Goal: Transaction & Acquisition: Subscribe to service/newsletter

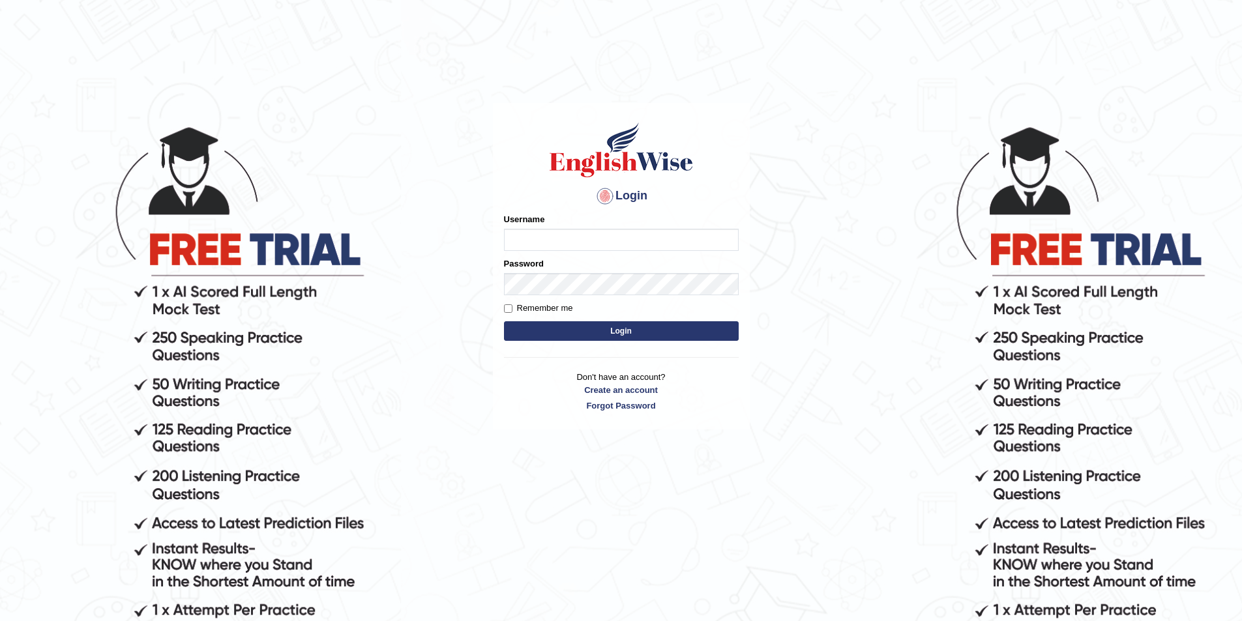
type input "aryasmarika"
click at [511, 308] on input "Remember me" at bounding box center [508, 308] width 8 height 8
checkbox input "true"
click at [587, 336] on button "Login" at bounding box center [621, 331] width 235 height 20
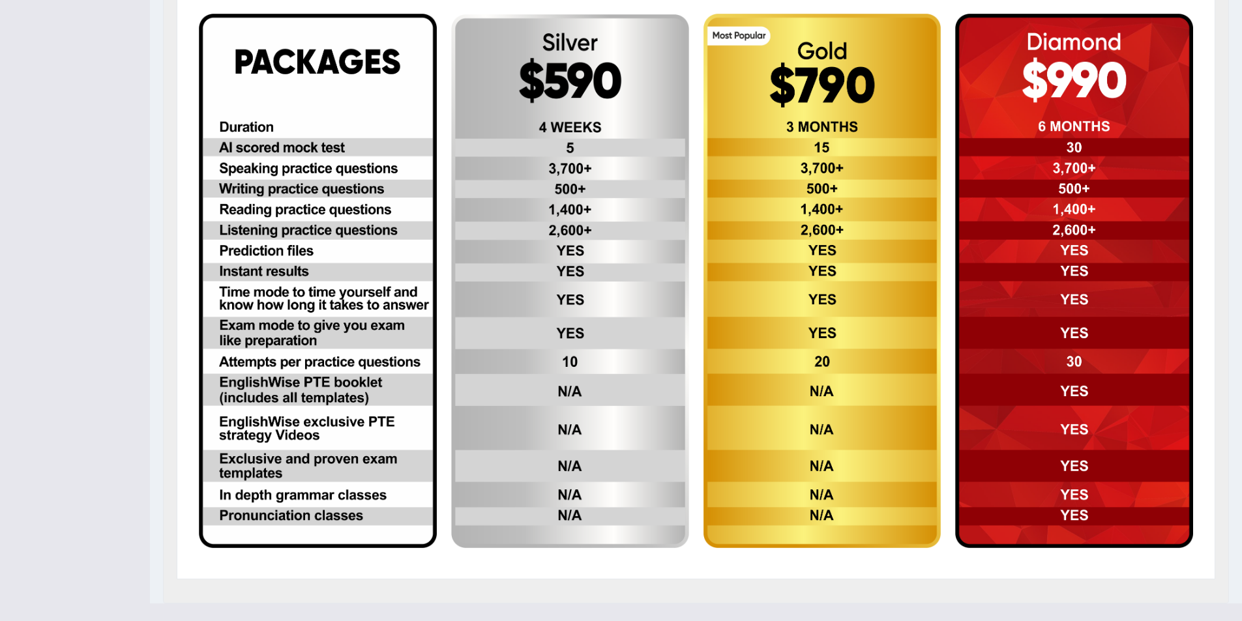
scroll to position [419, 0]
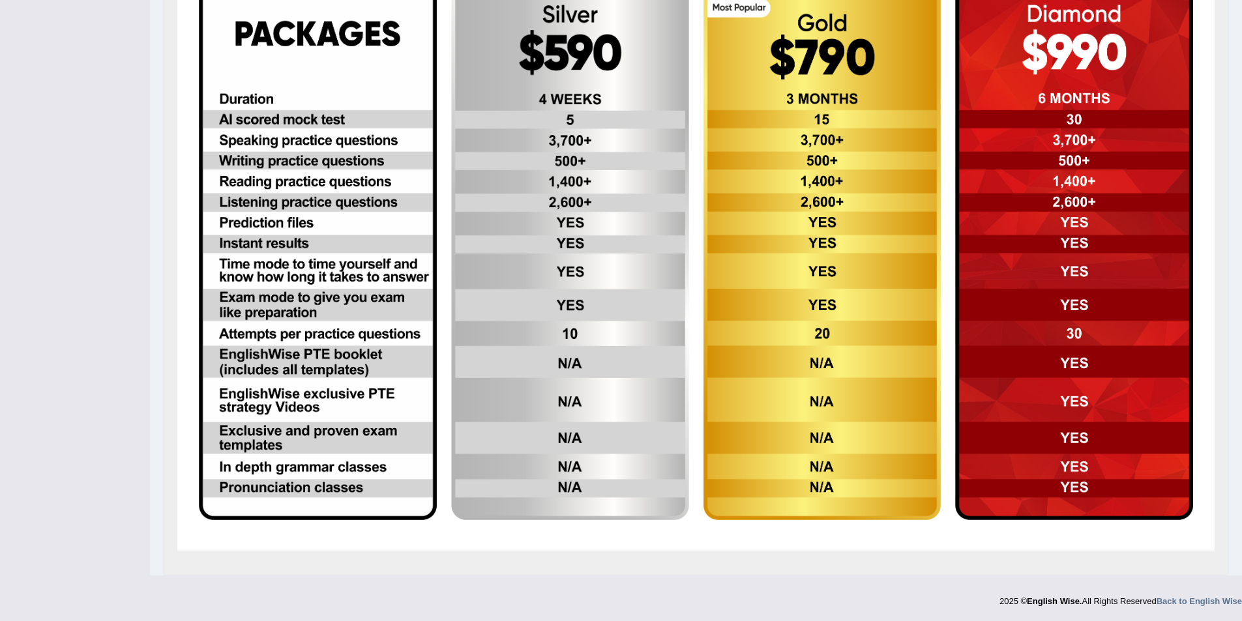
click at [355, 339] on img at bounding box center [318, 253] width 238 height 535
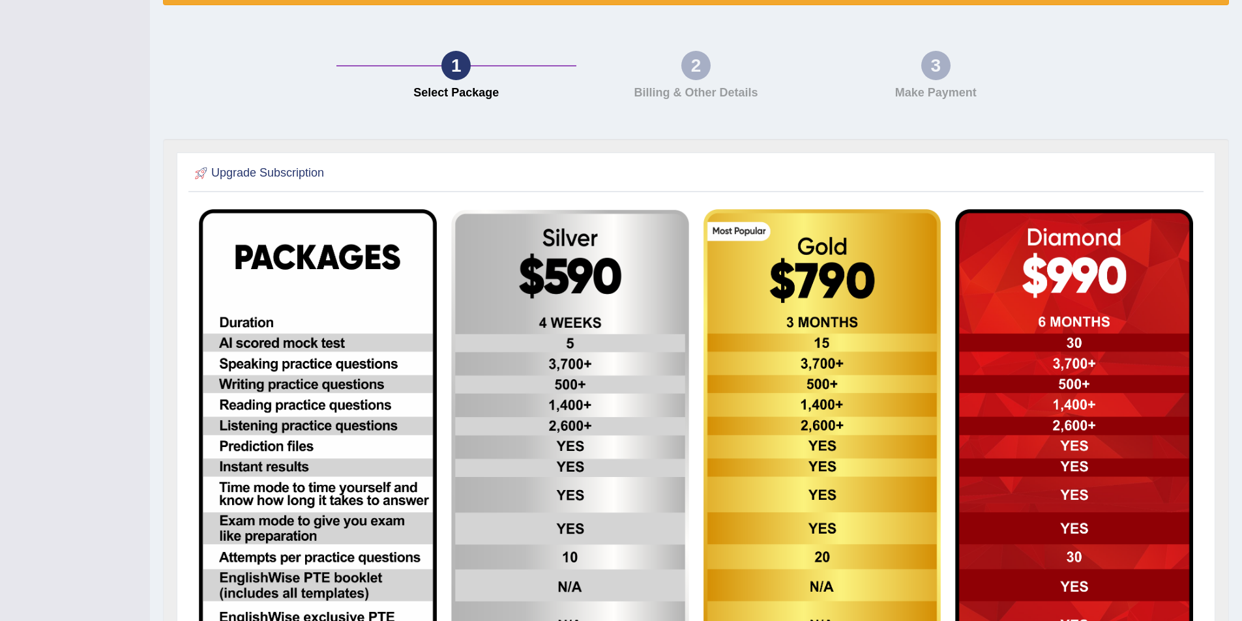
scroll to position [261, 0]
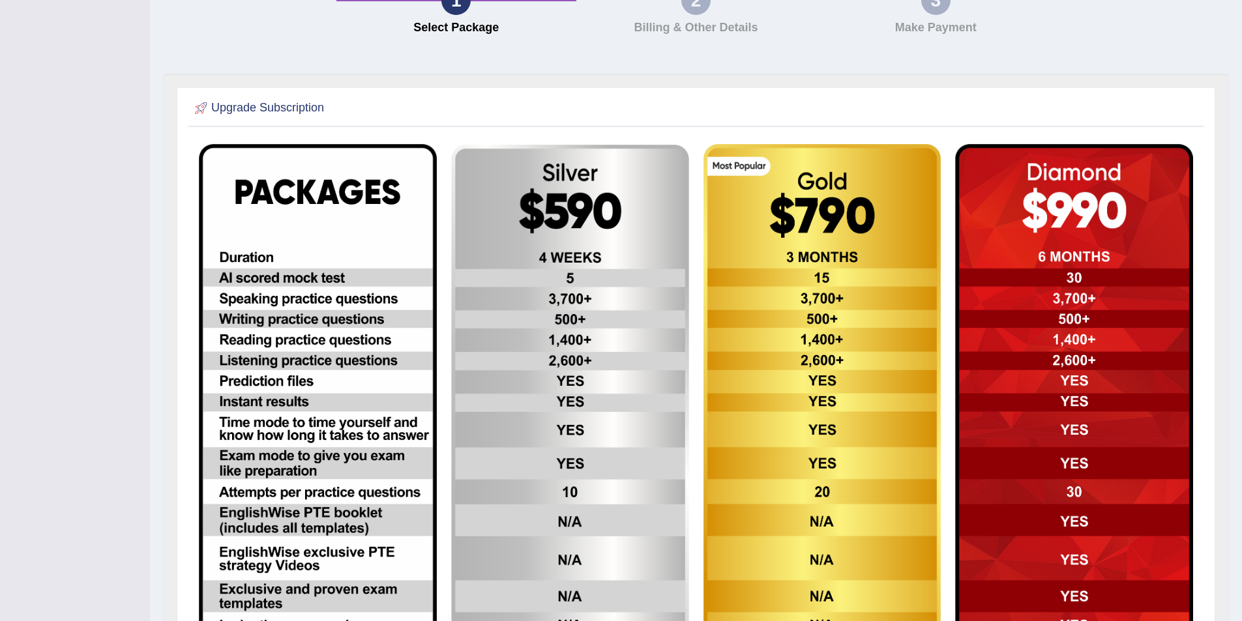
click at [604, 377] on img at bounding box center [570, 412] width 238 height 534
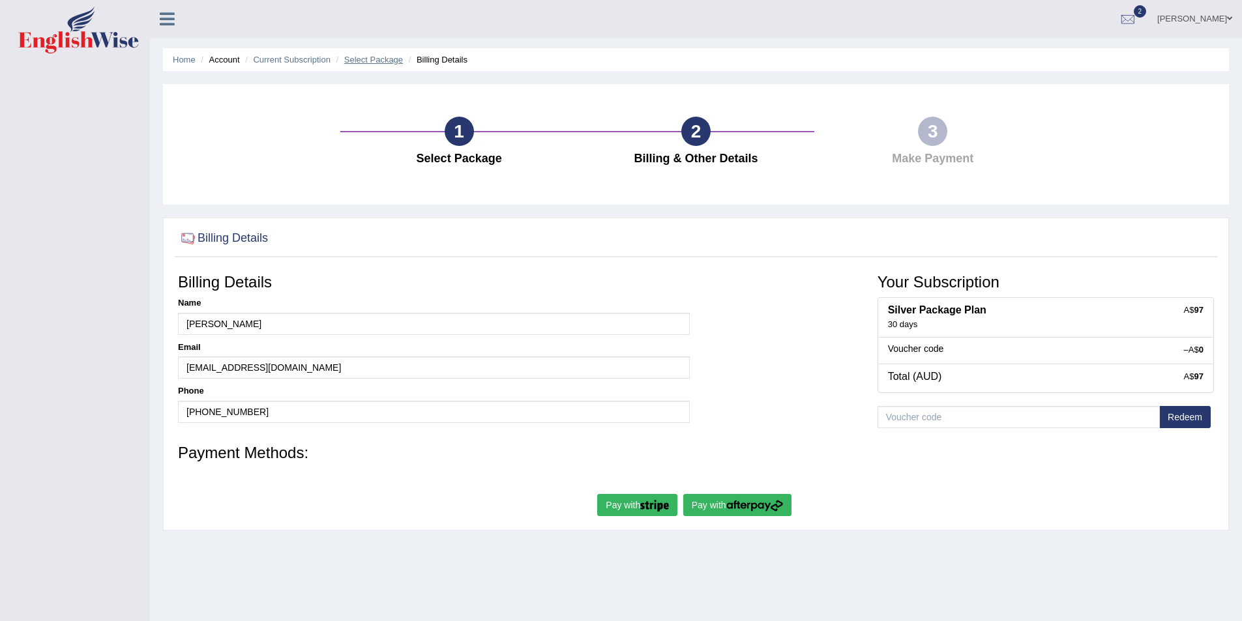
click at [373, 55] on link "Select Package" at bounding box center [373, 60] width 59 height 10
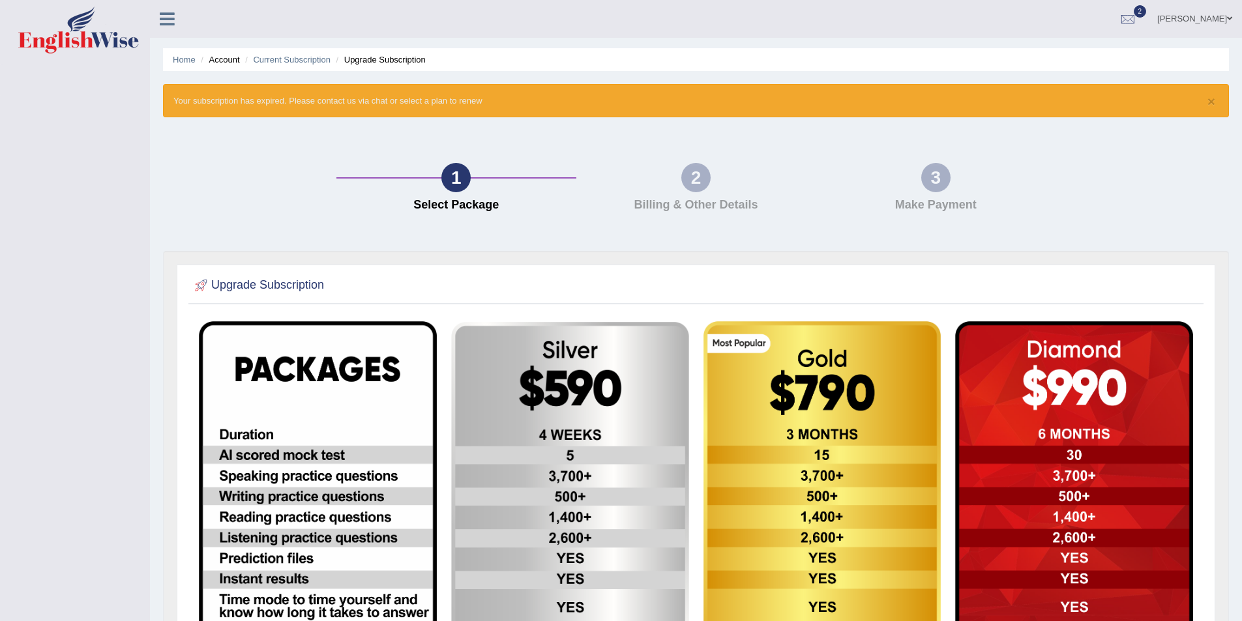
scroll to position [65, 0]
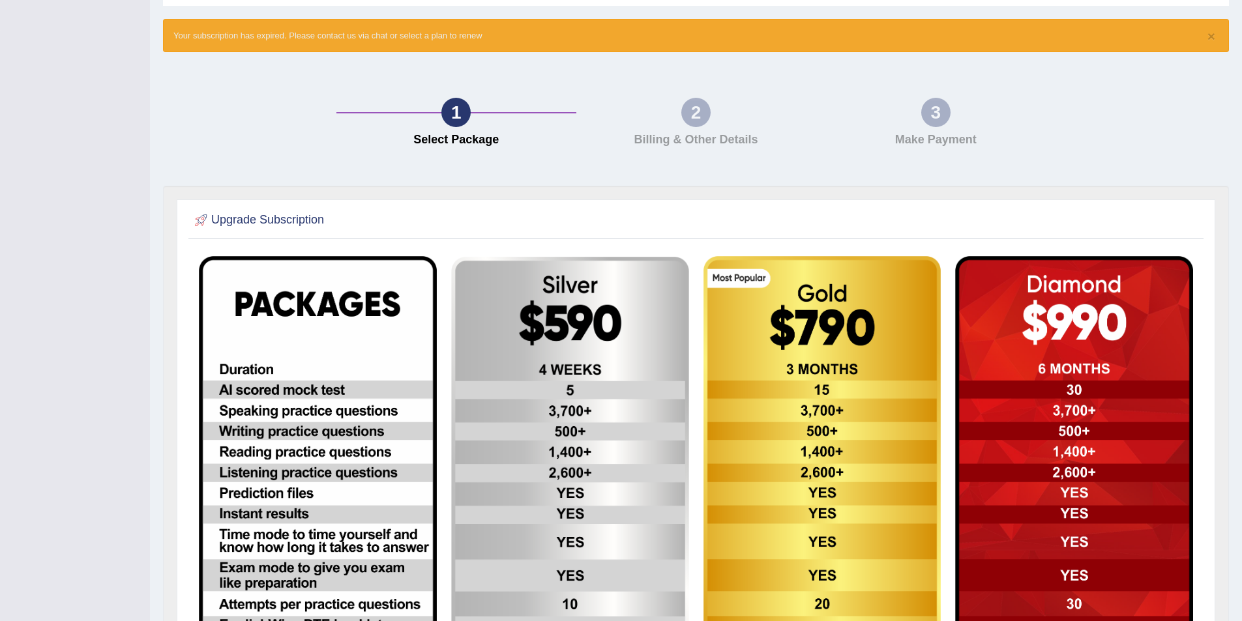
click at [610, 405] on img at bounding box center [570, 524] width 238 height 534
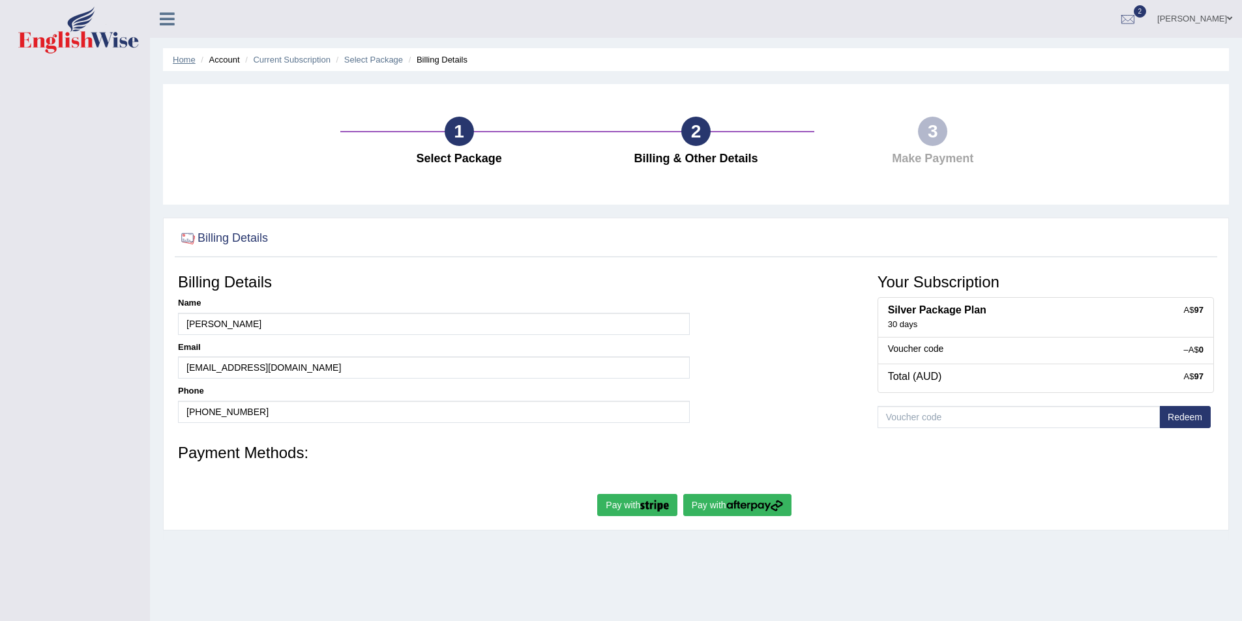
click at [185, 60] on link "Home" at bounding box center [184, 60] width 23 height 10
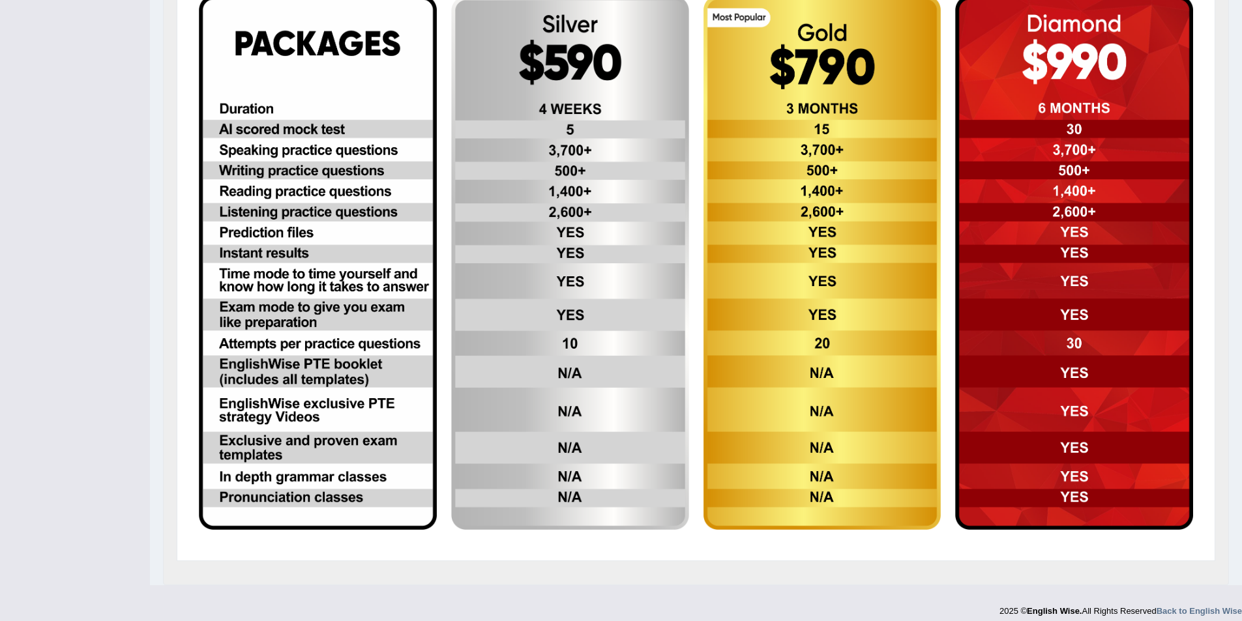
scroll to position [261, 0]
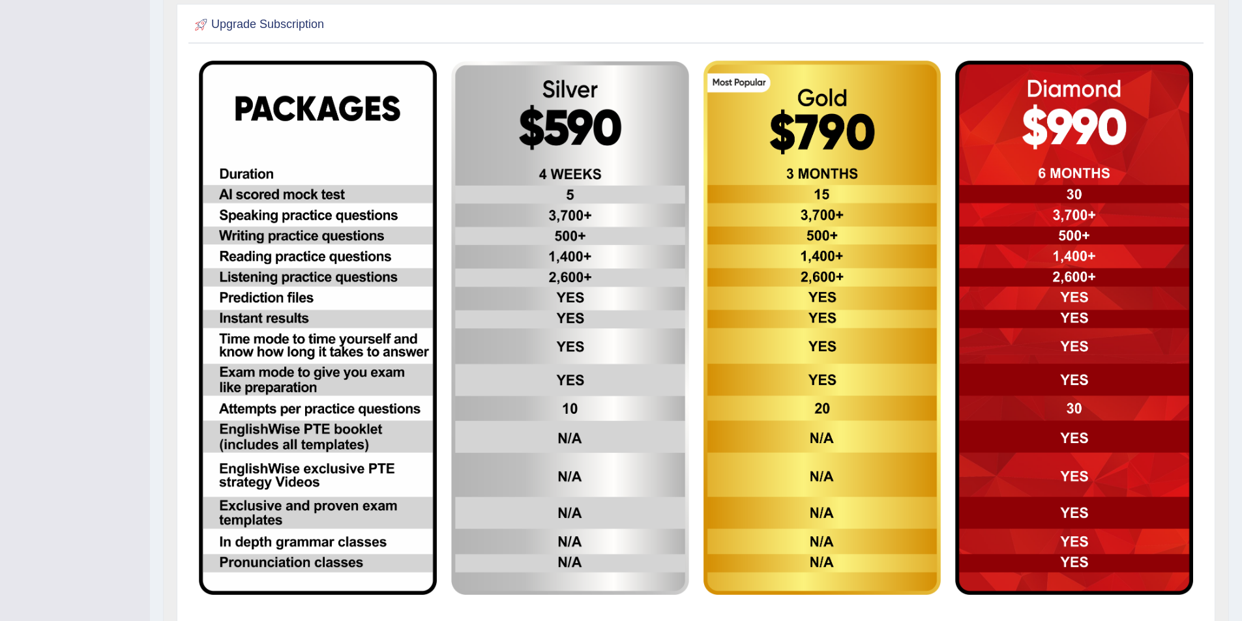
click at [808, 173] on img at bounding box center [822, 328] width 238 height 535
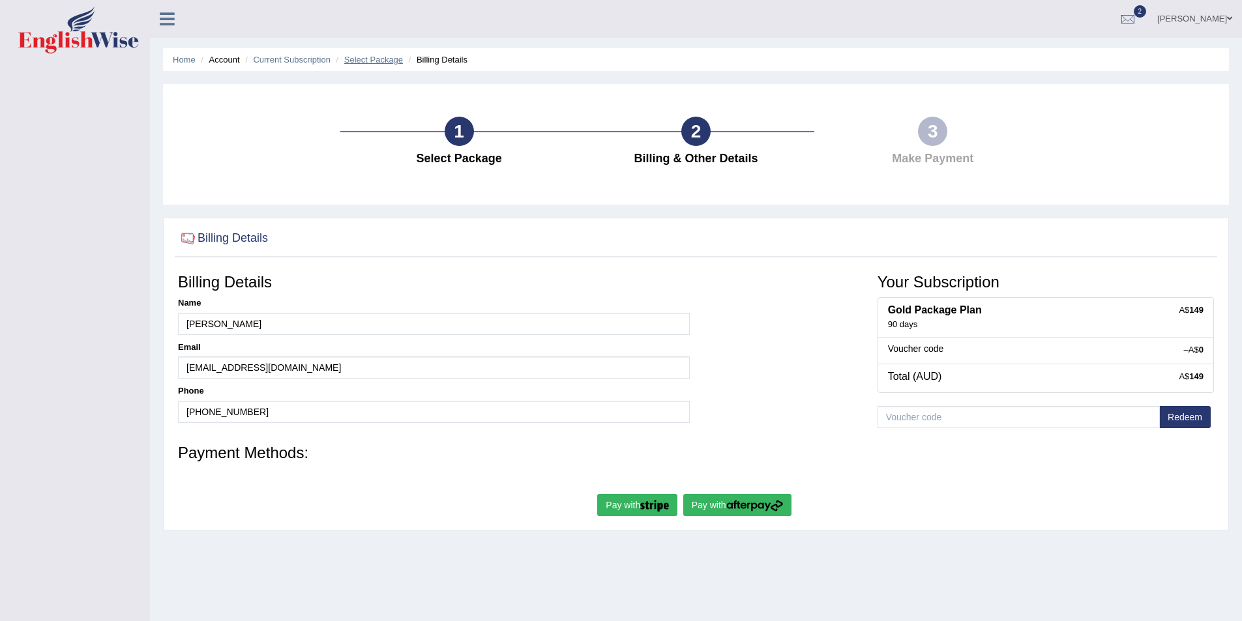
click at [351, 60] on link "Select Package" at bounding box center [373, 60] width 59 height 10
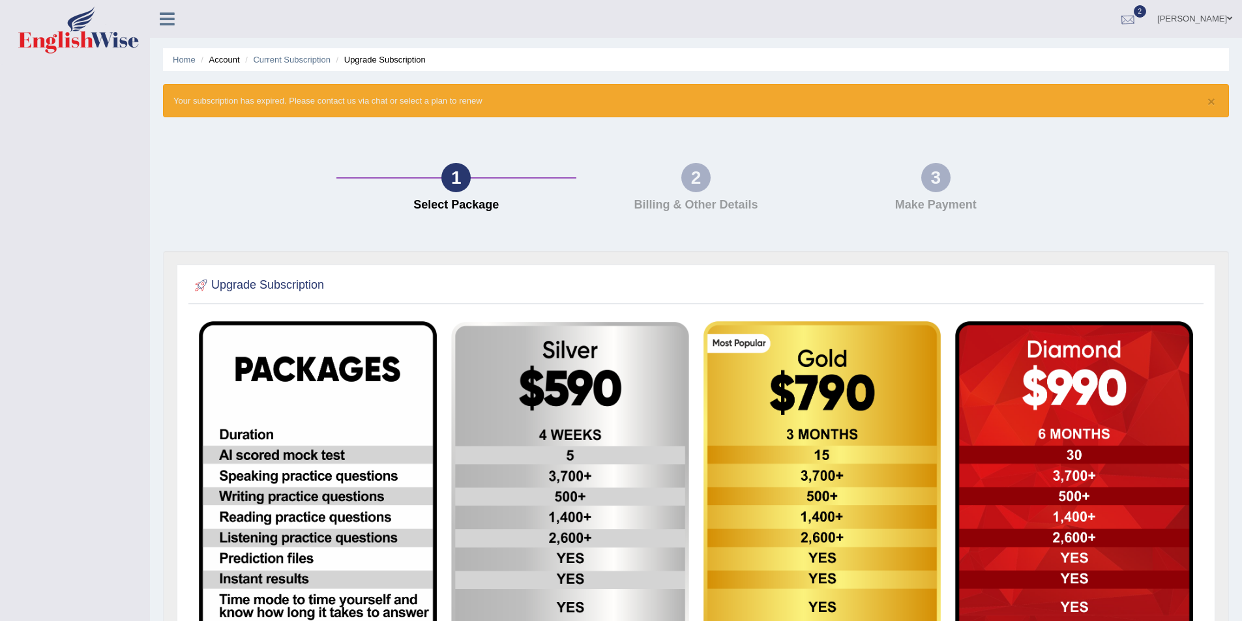
click at [1137, 20] on div at bounding box center [1128, 20] width 20 height 20
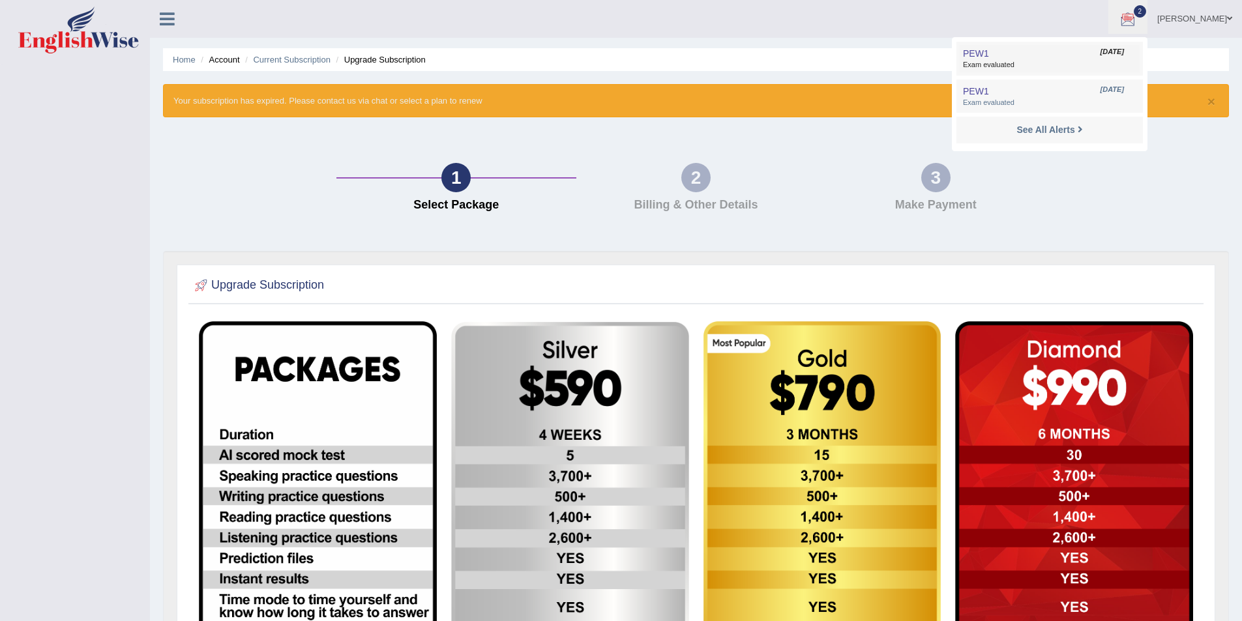
click at [1085, 65] on span "Exam evaluated" at bounding box center [1049, 65] width 173 height 10
